Goal: Navigation & Orientation: Find specific page/section

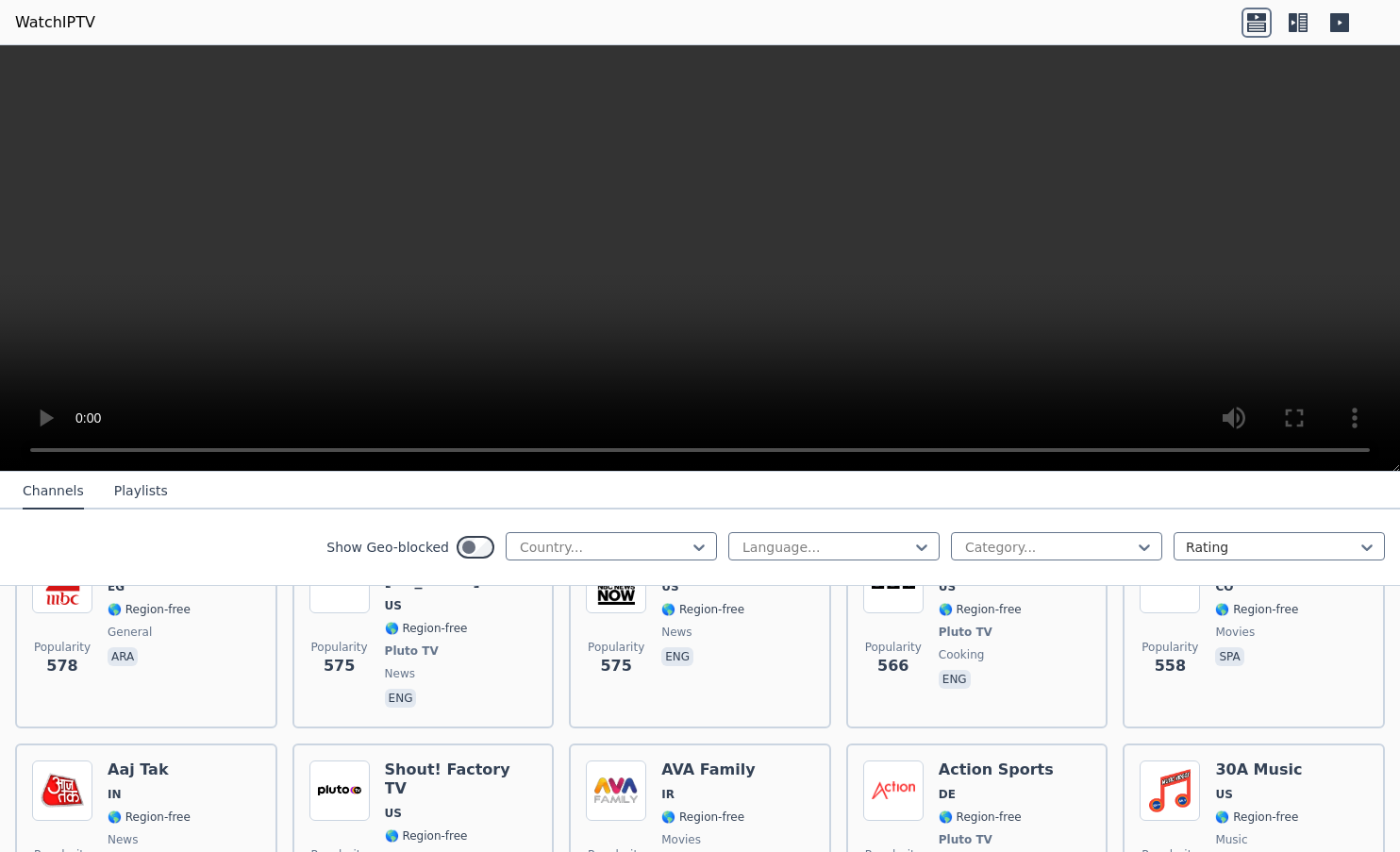
scroll to position [6447, 0]
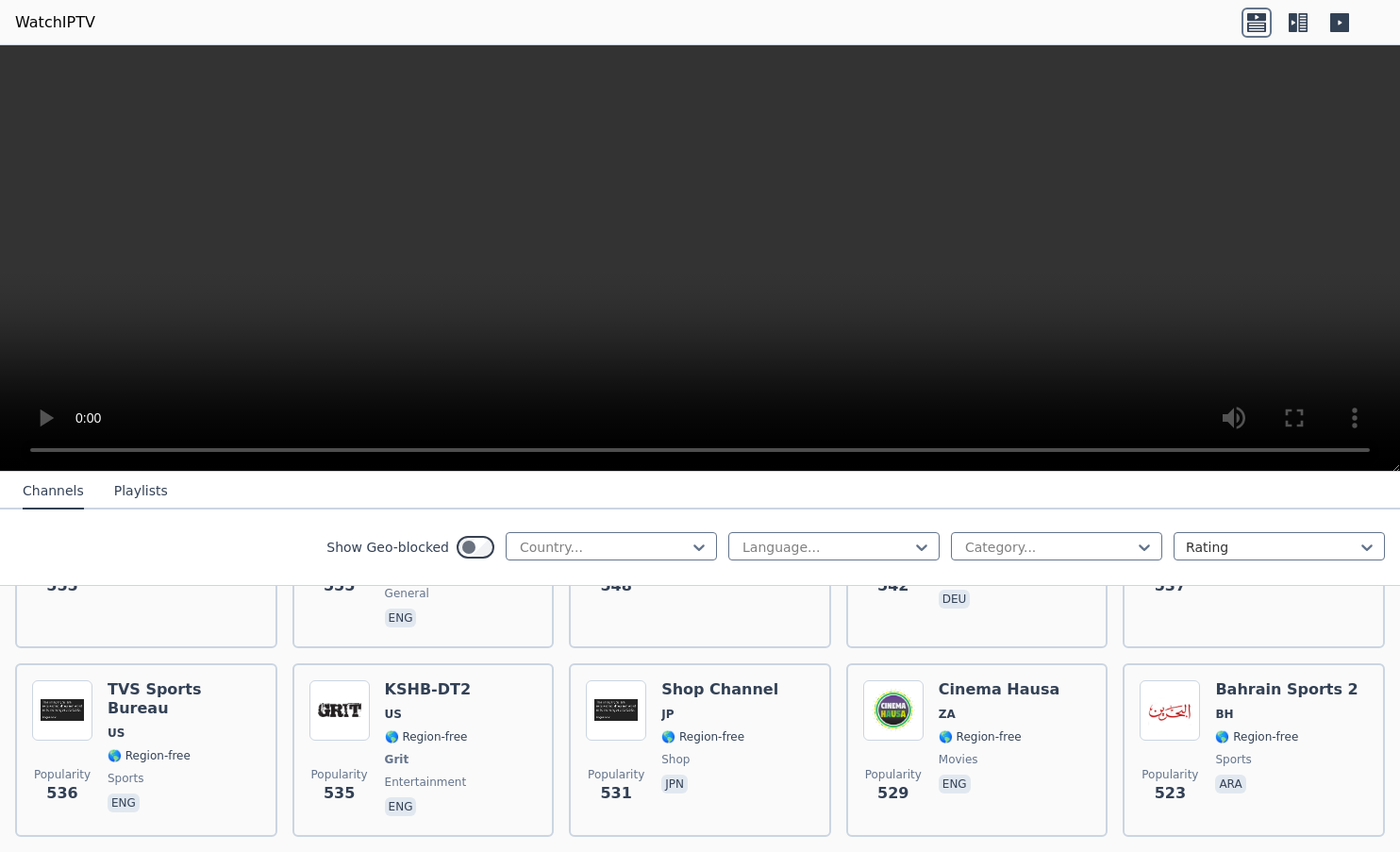
click at [127, 487] on button "Playlists" at bounding box center [141, 491] width 54 height 35
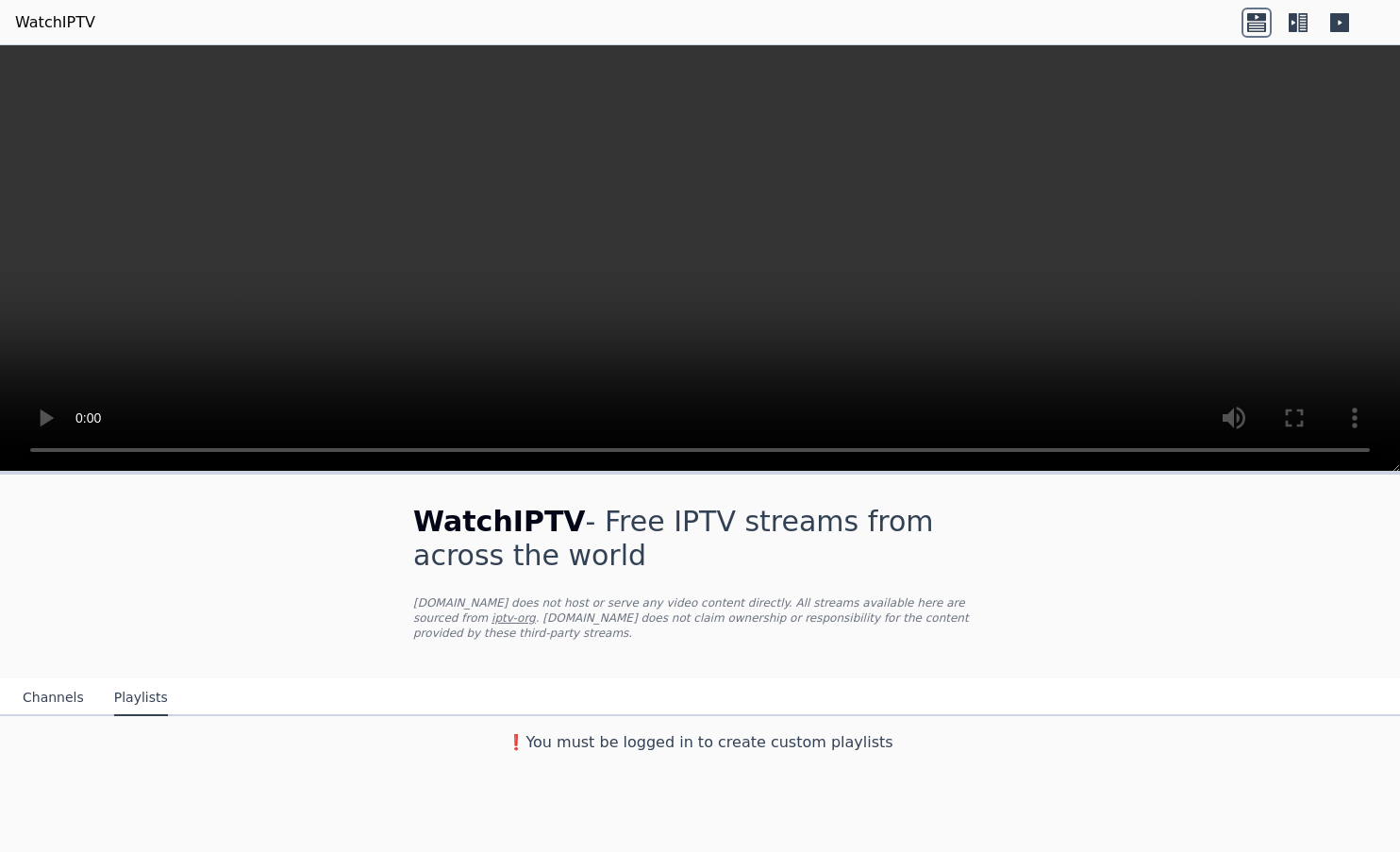
scroll to position [0, 0]
click at [1337, 26] on icon at bounding box center [1339, 22] width 19 height 19
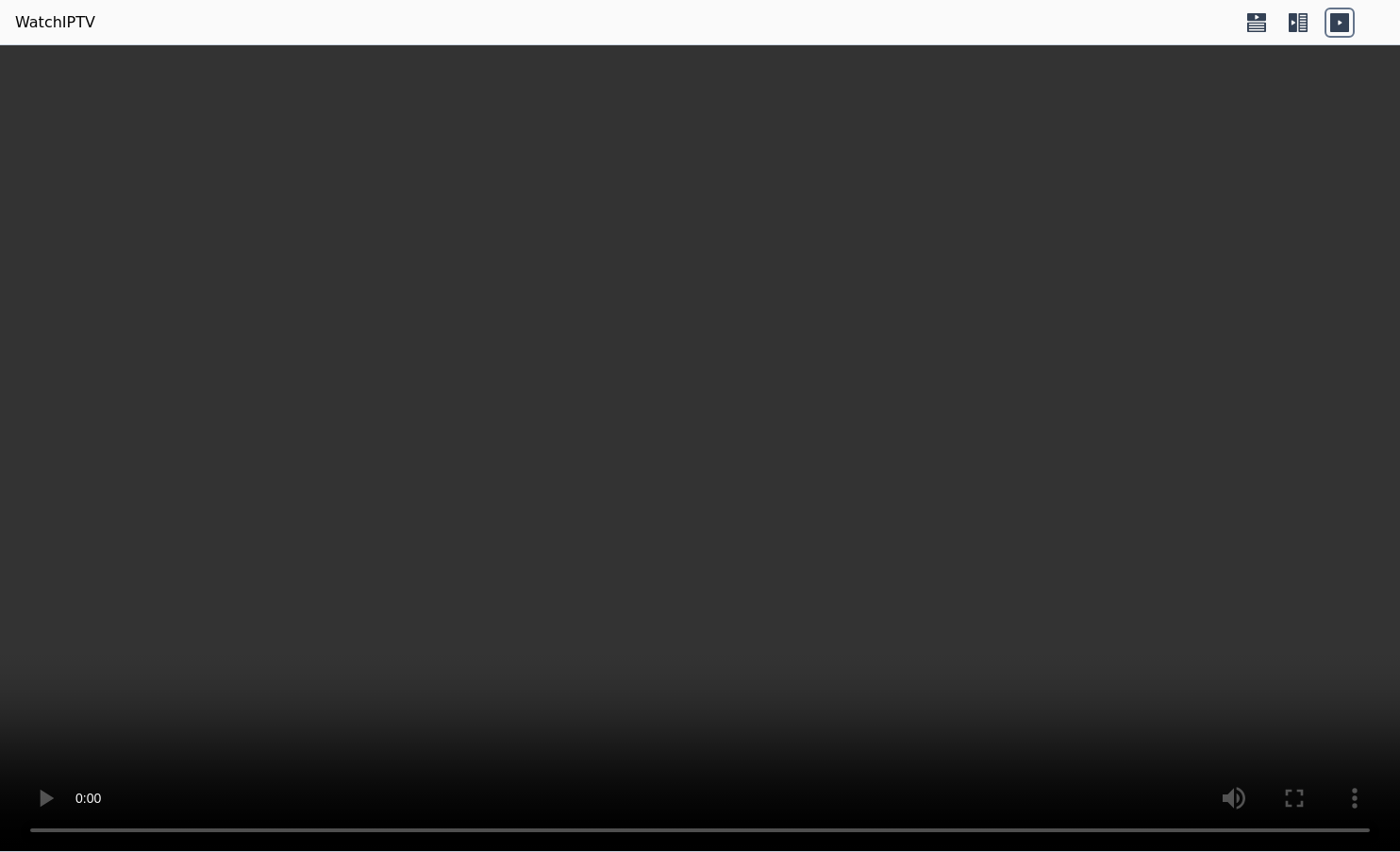
click at [1339, 24] on icon at bounding box center [1340, 23] width 30 height 30
click at [1297, 21] on icon at bounding box center [1293, 22] width 9 height 19
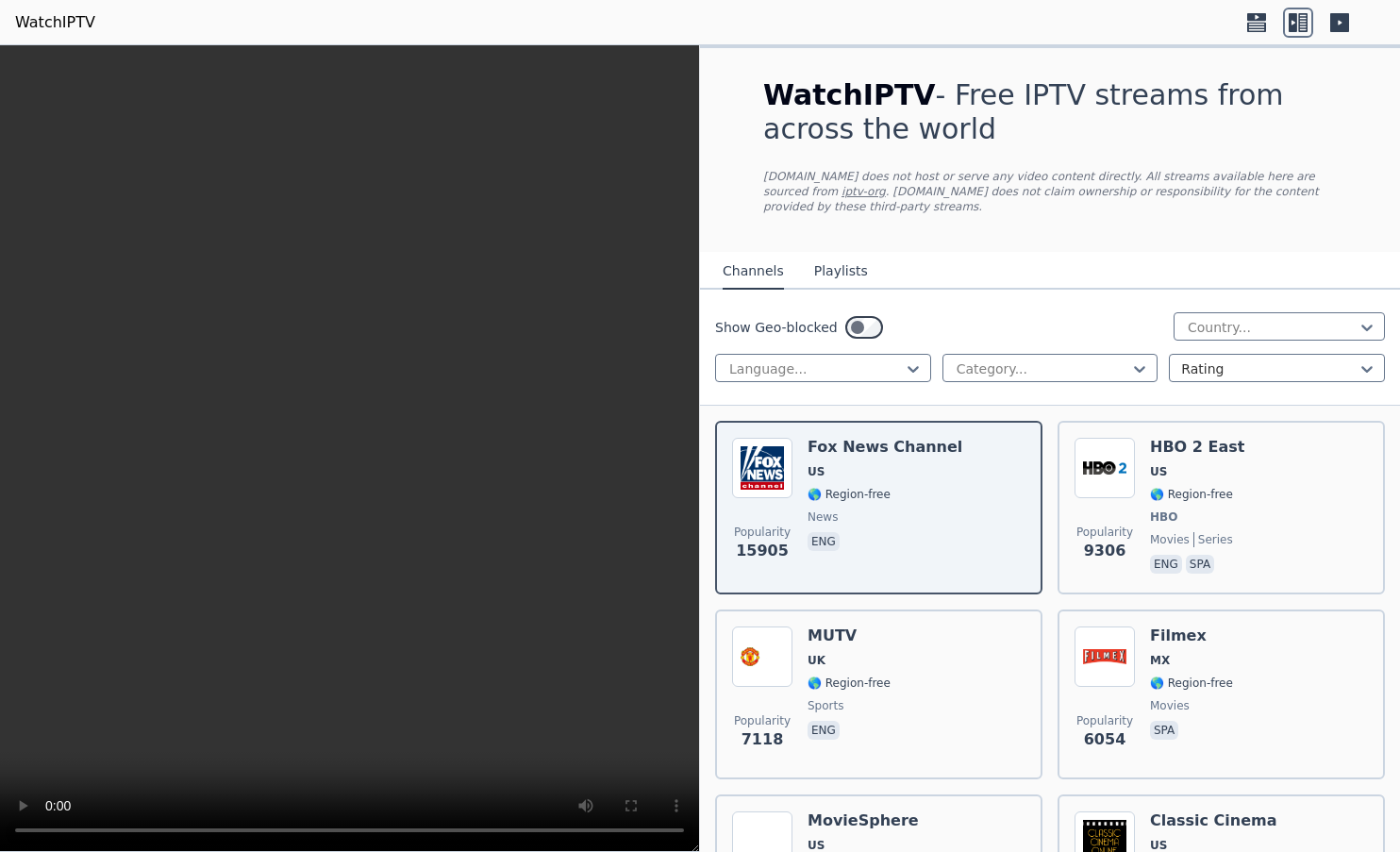
click at [1257, 20] on icon at bounding box center [1256, 17] width 19 height 8
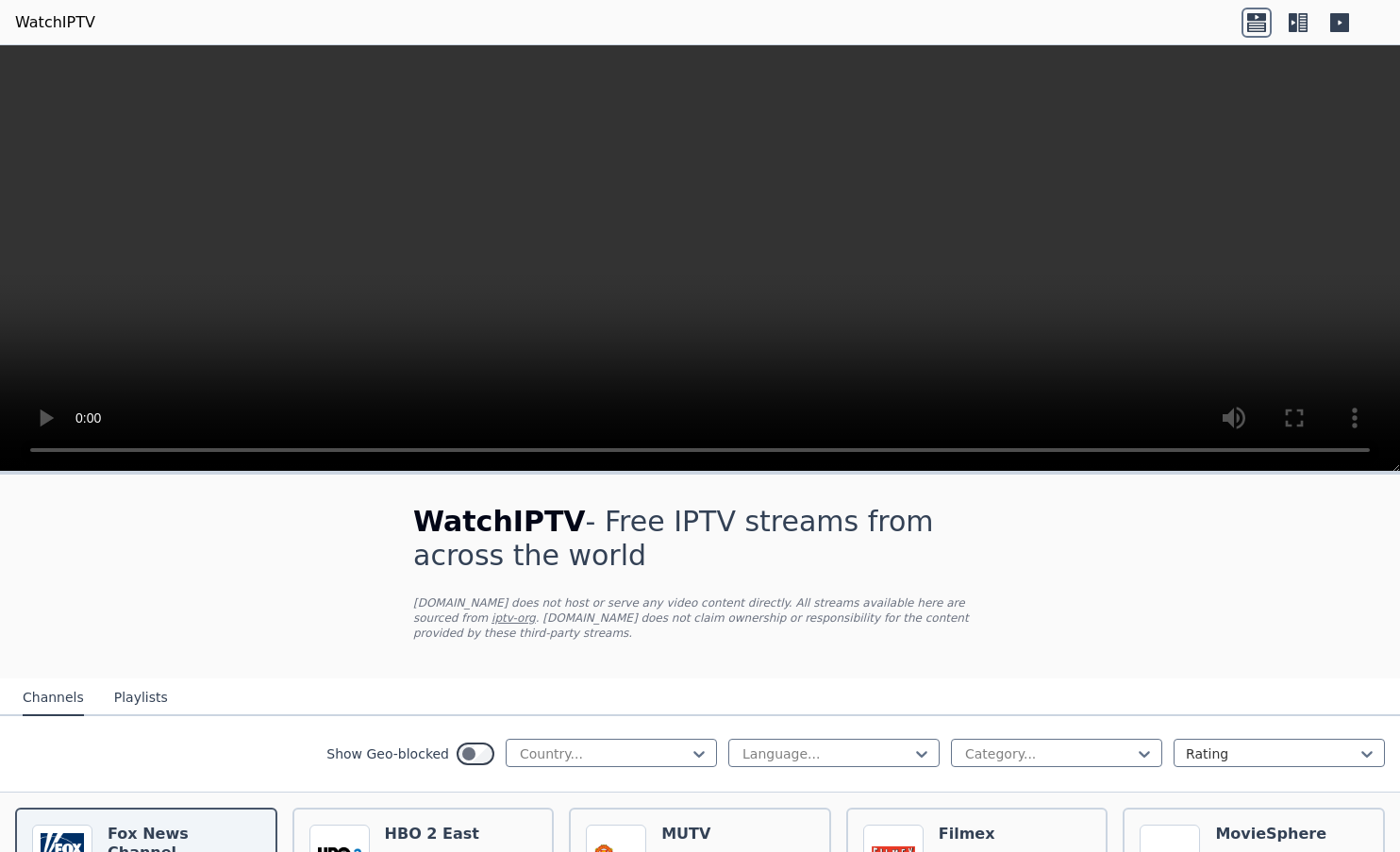
click at [37, 24] on link "WatchIPTV" at bounding box center [55, 23] width 81 height 23
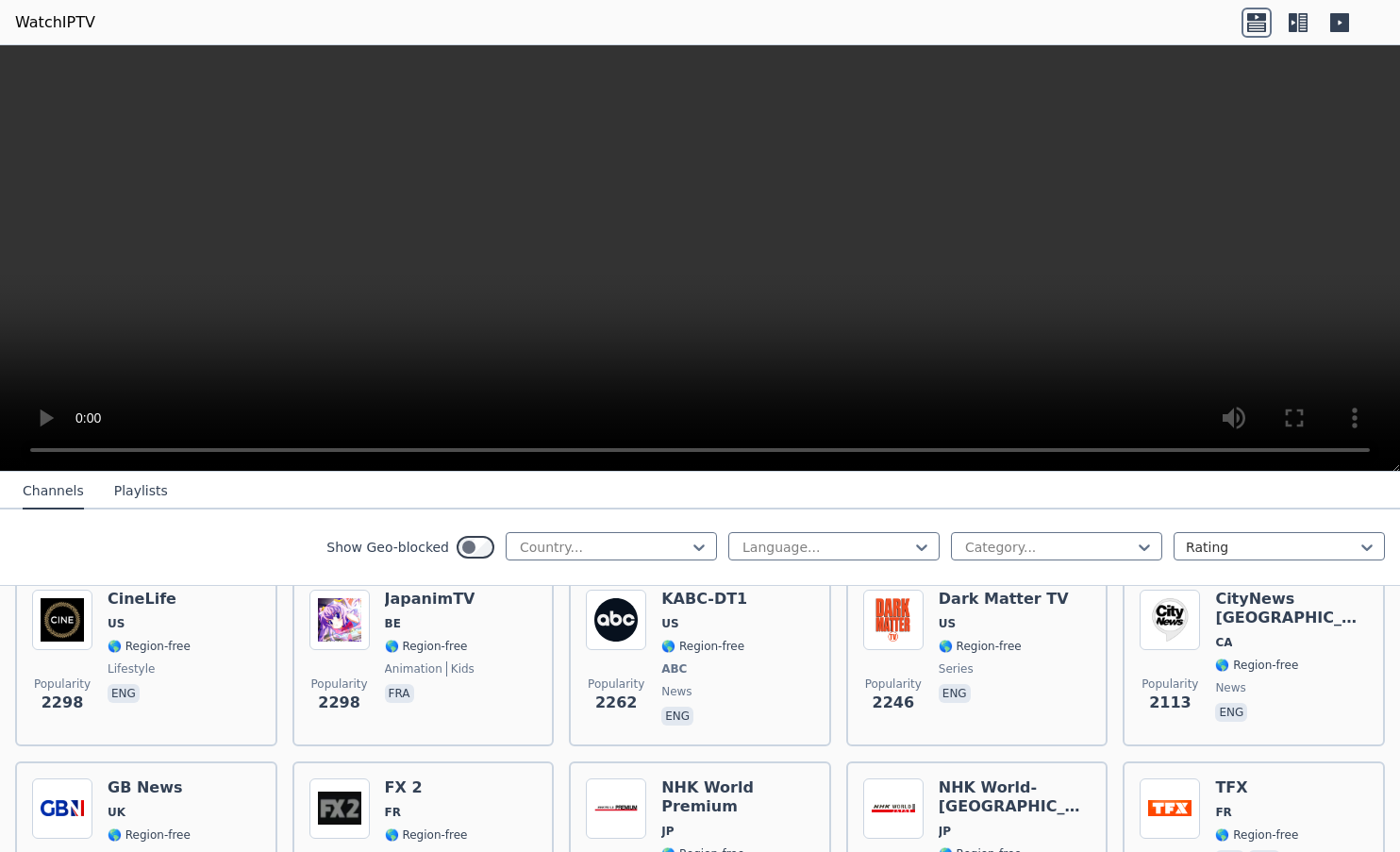
scroll to position [1573, 0]
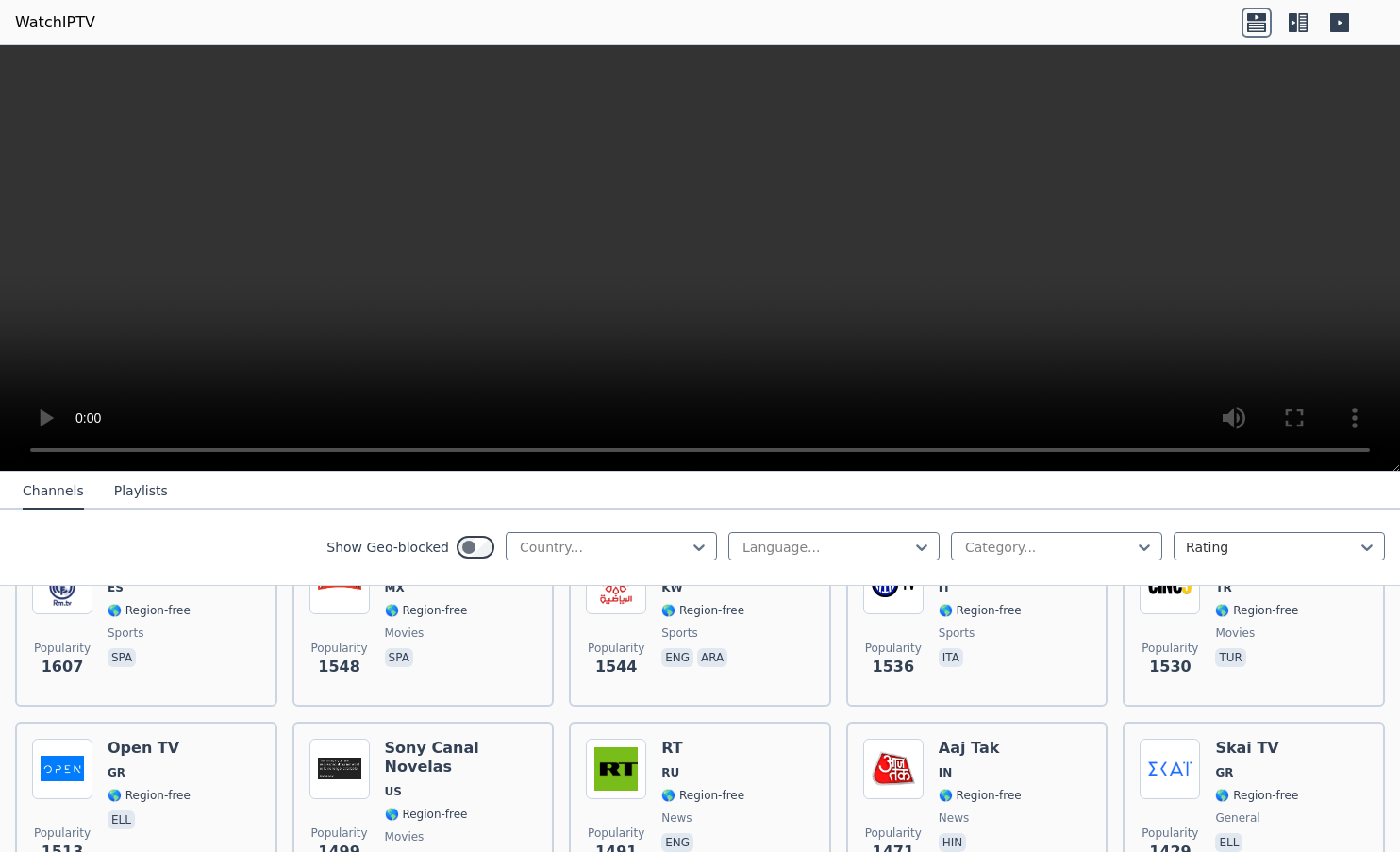
click at [131, 488] on button "Playlists" at bounding box center [141, 491] width 54 height 35
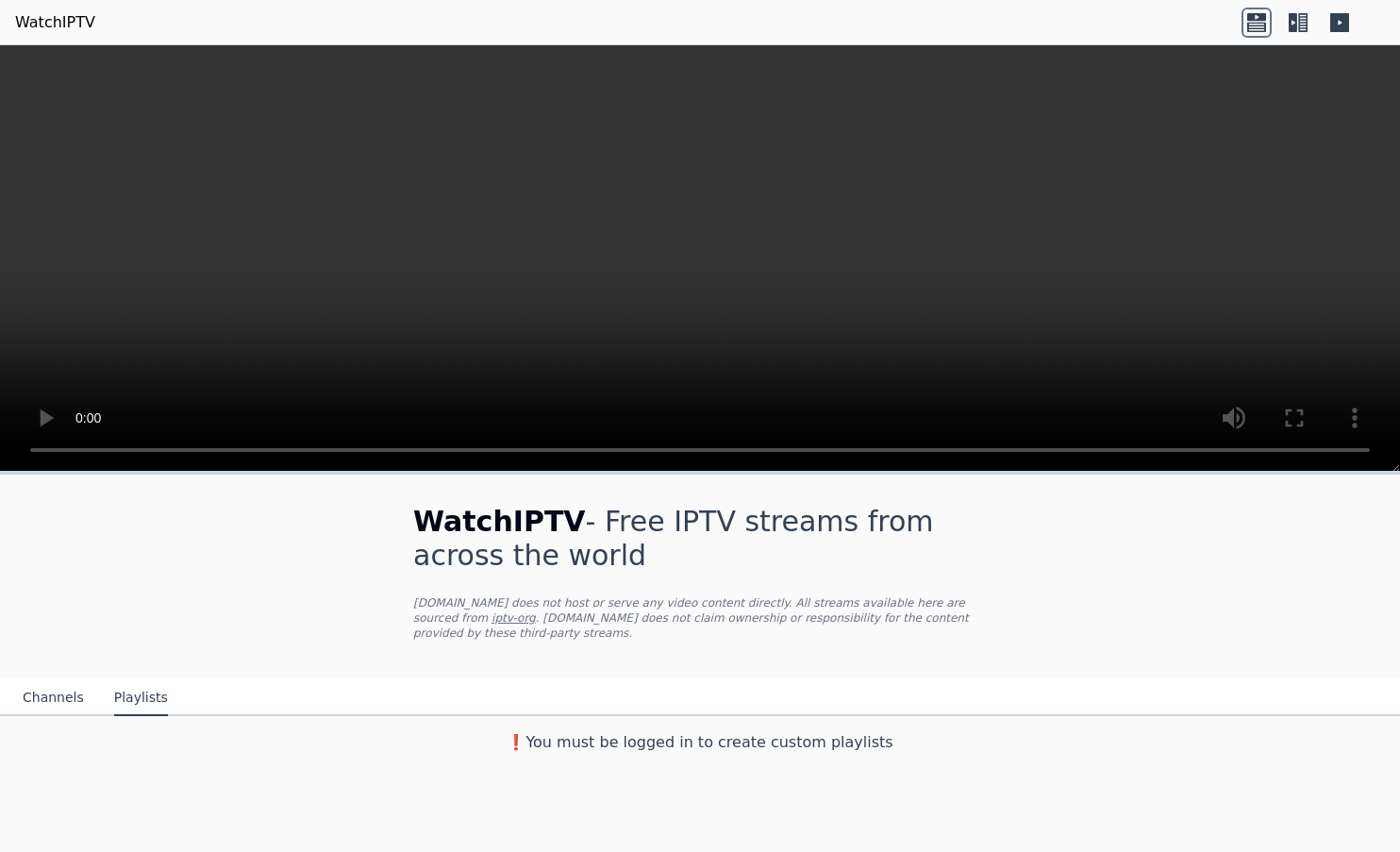
scroll to position [0, 0]
click at [623, 731] on h3 "❗️You must be logged in to create custom playlists" at bounding box center [700, 742] width 634 height 23
click at [617, 517] on h1 "WatchIPTV - Free IPTV streams from across the world" at bounding box center [700, 538] width 574 height 68
